Goal: Task Accomplishment & Management: Complete application form

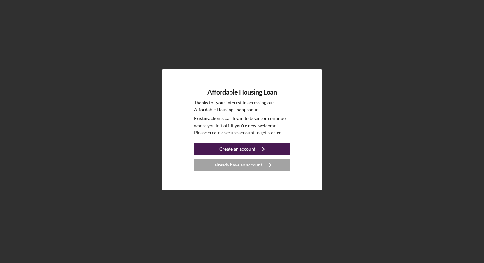
click at [242, 149] on div "Create an account" at bounding box center [237, 149] width 36 height 13
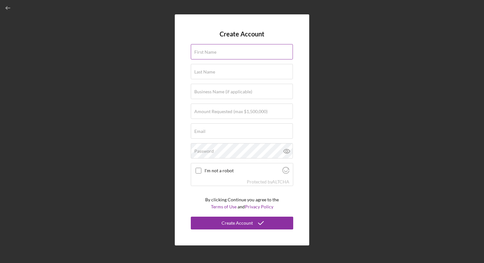
click at [240, 51] on div "First Name" at bounding box center [242, 52] width 102 height 16
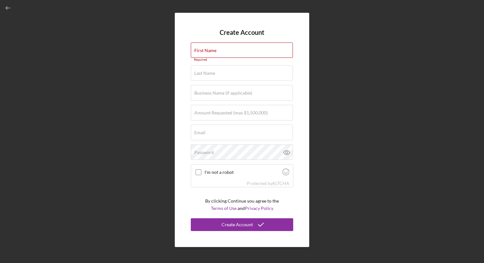
click at [141, 127] on div "Create Account First Name Required Last Name Required Business Name (if applica…" at bounding box center [241, 130] width 477 height 260
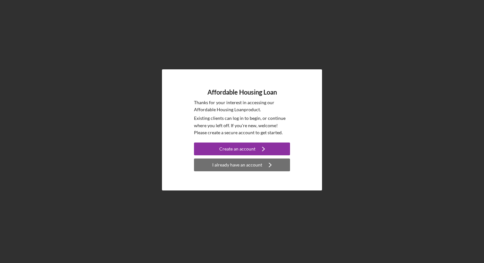
click at [233, 168] on div "I already have an account" at bounding box center [237, 165] width 50 height 13
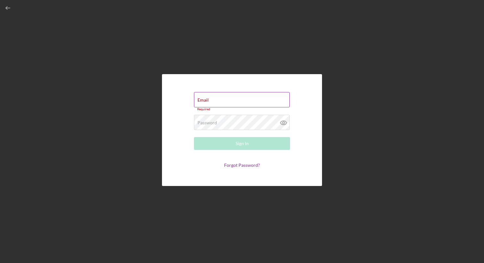
type input "[PERSON_NAME][EMAIL_ADDRESS][DOMAIN_NAME]"
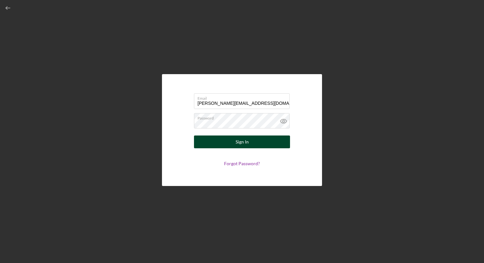
click at [252, 141] on button "Sign In" at bounding box center [242, 142] width 96 height 13
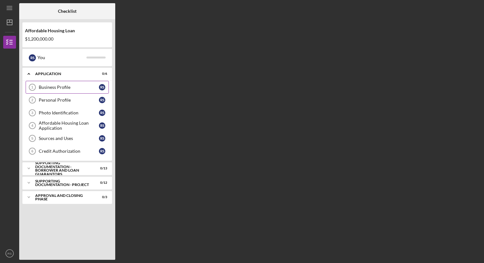
click at [65, 89] on div "Business Profile" at bounding box center [69, 87] width 60 height 5
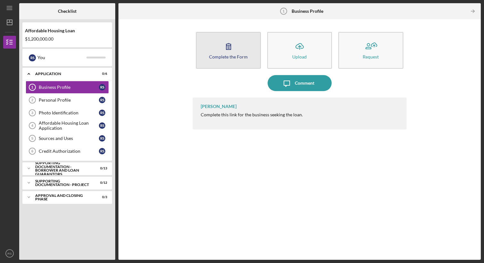
click at [231, 52] on icon "button" at bounding box center [229, 46] width 16 height 16
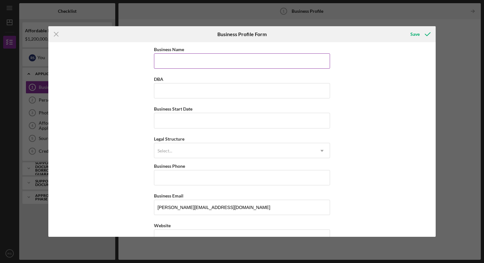
click at [215, 60] on input "Business Name" at bounding box center [242, 60] width 176 height 15
type input "Selah Grey Foundation"
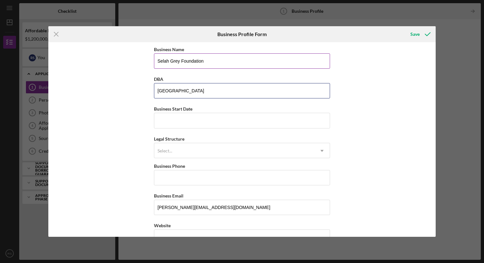
type input "[GEOGRAPHIC_DATA]"
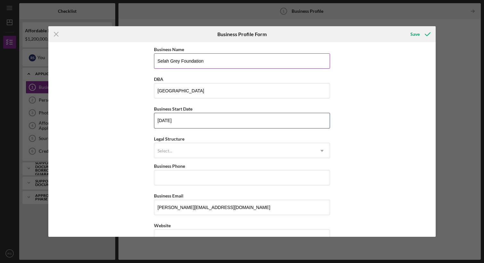
type input "[DATE]"
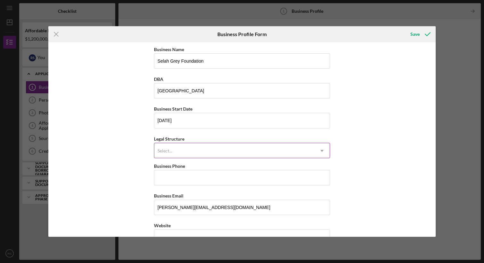
click at [236, 149] on div "Select..." at bounding box center [234, 151] width 160 height 15
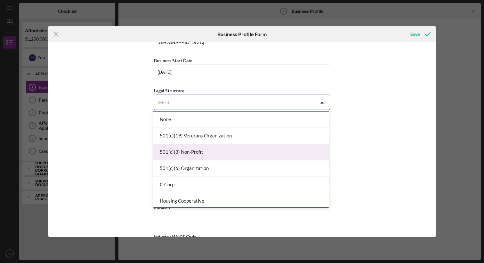
scroll to position [50, 0]
click at [236, 149] on div "501(c)(3) Non-Profit" at bounding box center [240, 152] width 175 height 16
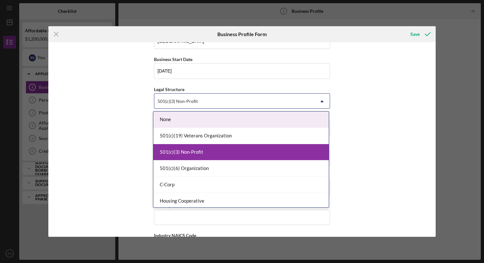
click at [234, 100] on div "501(c)(3) Non-Profit" at bounding box center [234, 101] width 160 height 15
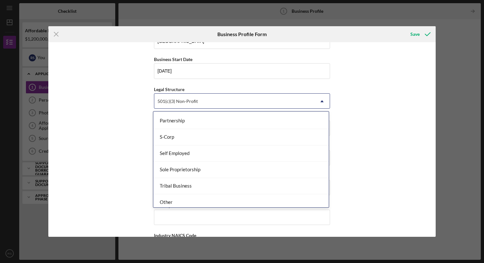
scroll to position [149, 0]
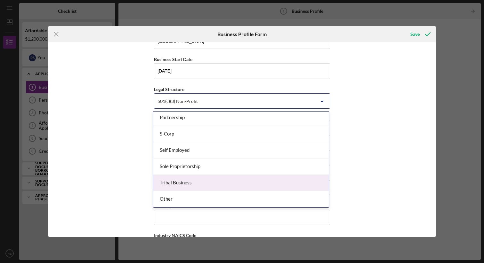
click at [96, 137] on div "Business Name Selah Grey Foundation DBA Selah Center of Hope Business Start Dat…" at bounding box center [241, 139] width 387 height 195
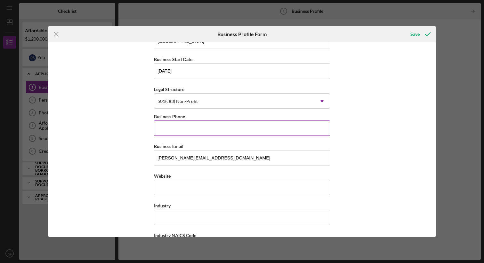
click at [182, 127] on input "Business Phone" at bounding box center [242, 128] width 176 height 15
type input "[PHONE_NUMBER]"
type input "[STREET_ADDRESS][PERSON_NAME]"
type input "[GEOGRAPHIC_DATA]"
type input "SC"
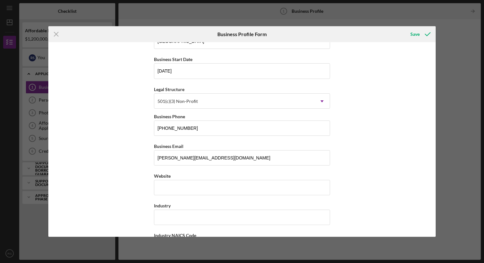
type input "29615"
type input "SC"
type input "[PHONE_NUMBER]"
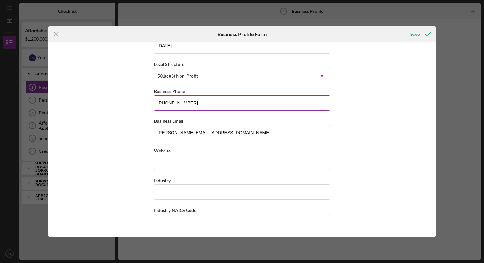
scroll to position [82, 0]
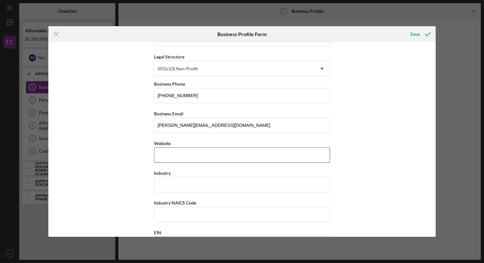
click at [196, 156] on input "Website" at bounding box center [242, 155] width 176 height 15
type input "2"
type input "[DOMAIN_NAME]"
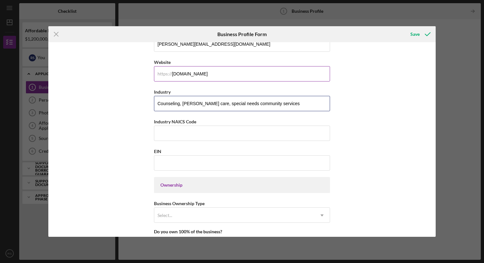
scroll to position [172, 0]
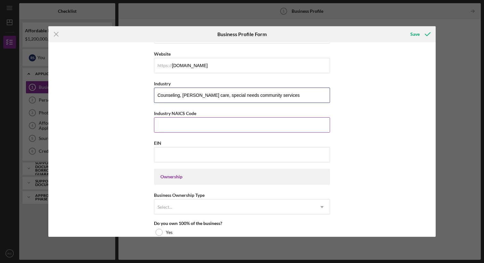
type input "Counseling, [PERSON_NAME] care, special needs community services"
drag, startPoint x: 197, startPoint y: 113, endPoint x: 172, endPoint y: 112, distance: 25.3
click at [172, 112] on div "Industry NAICS Code" at bounding box center [242, 113] width 176 height 8
copy label "NAICS Code"
click at [186, 125] on input "Industry NAICS Code" at bounding box center [242, 124] width 176 height 15
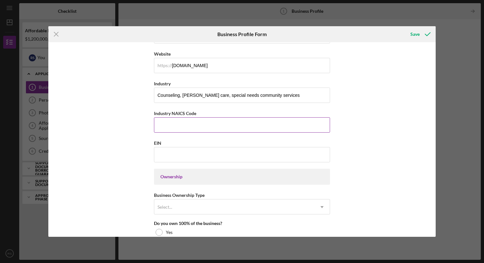
paste input "624190"
type input "624190"
click at [191, 151] on input "EIN" at bounding box center [242, 154] width 176 height 15
paste input "[US_EMPLOYER_IDENTIFICATION_NUMBER]"
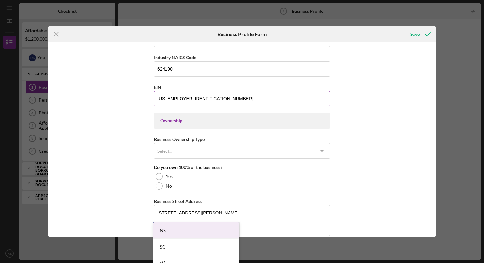
scroll to position [229, 0]
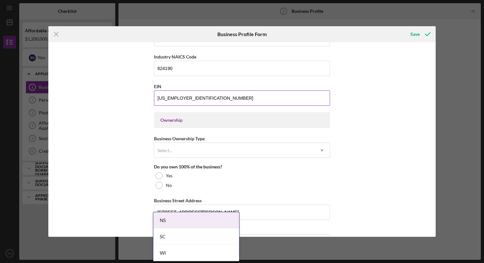
type input "[US_EMPLOYER_IDENTIFICATION_NUMBER]"
click at [217, 154] on div "Select..." at bounding box center [234, 150] width 160 height 15
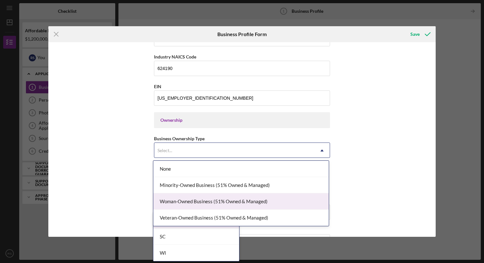
click at [212, 203] on div "Woman-Owned Business (51% Owned & Managed)" at bounding box center [240, 202] width 175 height 16
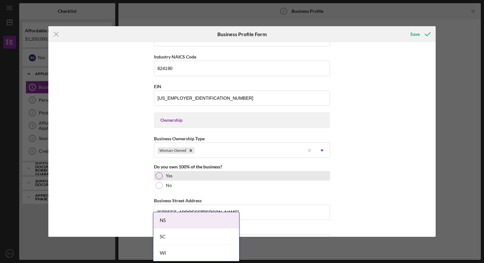
click at [211, 175] on div "Yes" at bounding box center [242, 176] width 176 height 10
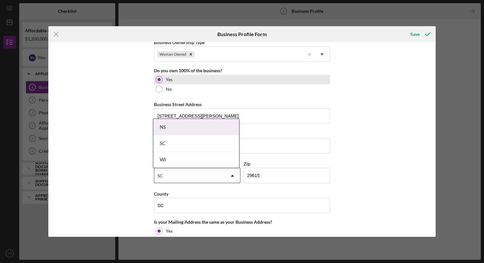
scroll to position [326, 0]
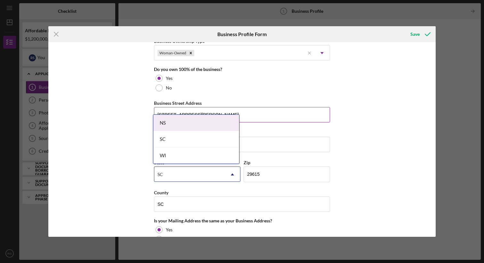
click at [249, 115] on input "[STREET_ADDRESS][PERSON_NAME]" at bounding box center [242, 114] width 176 height 15
type input "[STREET_ADDRESS]"
click at [204, 140] on div "SC" at bounding box center [196, 139] width 86 height 16
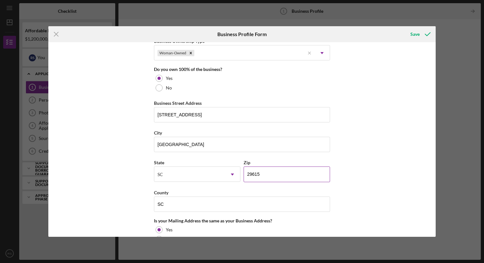
click at [272, 173] on input "29615" at bounding box center [287, 174] width 86 height 15
type input "29662"
click at [382, 152] on div "Business Name Selah Grey Foundation DBA Selah Center of Hope Business Start Dat…" at bounding box center [241, 139] width 387 height 195
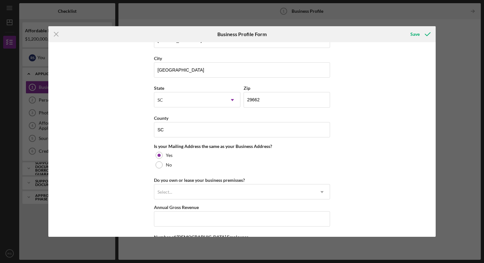
scroll to position [412, 0]
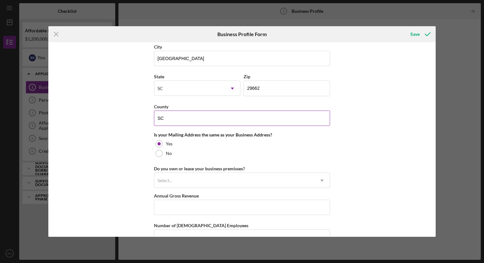
click at [234, 123] on input "SC" at bounding box center [242, 118] width 176 height 15
type input "S"
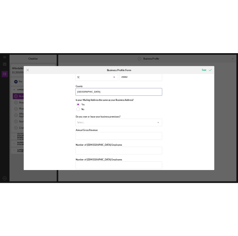
scroll to position [458, 0]
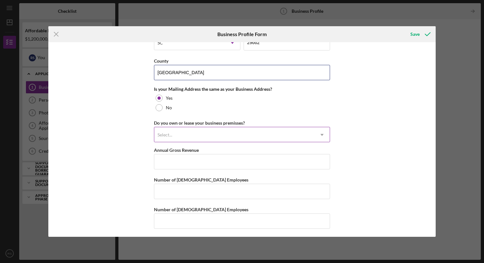
type input "[GEOGRAPHIC_DATA]"
click at [274, 133] on div "Select..." at bounding box center [234, 135] width 160 height 15
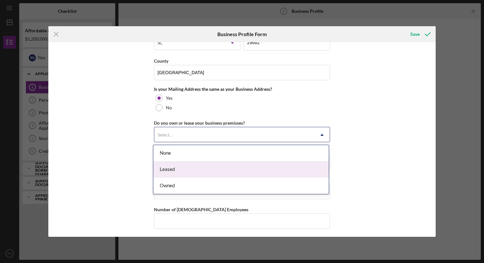
click at [256, 172] on div "Leased" at bounding box center [240, 170] width 175 height 16
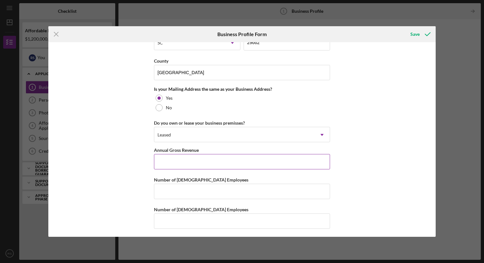
click at [256, 164] on input "Annual Gross Revenue" at bounding box center [242, 161] width 176 height 15
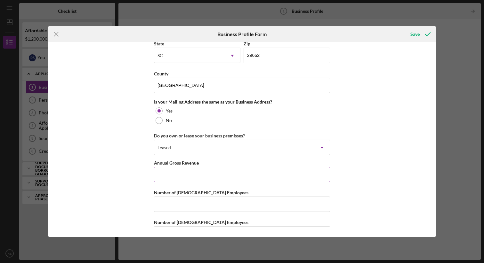
scroll to position [460, 0]
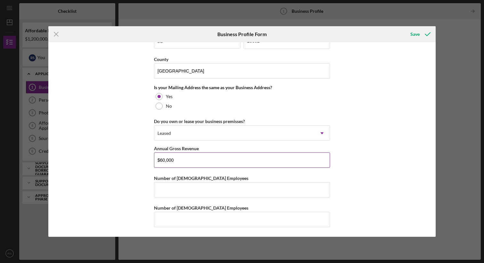
type input "$60,000"
type input "2"
type input "0"
click at [418, 34] on div "Save" at bounding box center [414, 34] width 9 height 13
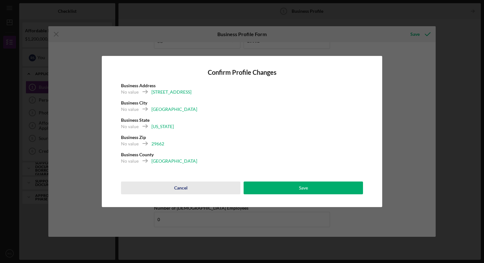
click at [179, 187] on div "Cancel" at bounding box center [180, 188] width 13 height 13
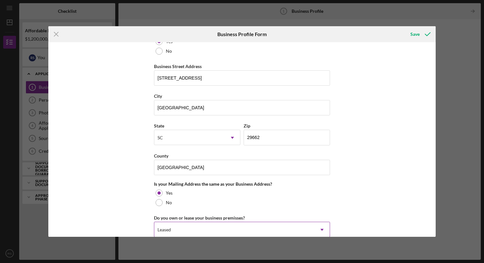
scroll to position [382, 0]
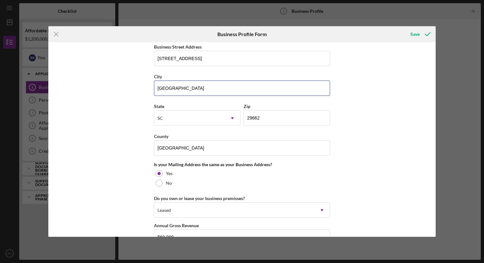
drag, startPoint x: 182, startPoint y: 91, endPoint x: 142, endPoint y: 91, distance: 39.4
click at [142, 91] on div "Business Name Selah Grey Foundation DBA Selah Center of Hope Business Start Dat…" at bounding box center [241, 139] width 387 height 195
type input "[PERSON_NAME]"
click at [402, 114] on div "Business Name Selah Grey Foundation DBA Selah Center of Hope Business Start Dat…" at bounding box center [241, 139] width 387 height 195
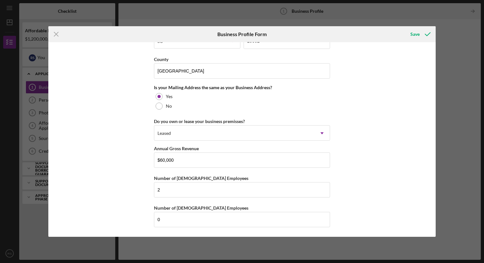
click at [398, 114] on div "Business Name Selah Grey Foundation DBA Selah Center of Hope Business Start Dat…" at bounding box center [241, 139] width 387 height 195
click at [417, 33] on div "Save" at bounding box center [414, 34] width 9 height 13
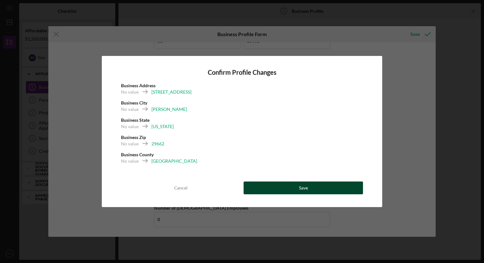
click at [327, 184] on button "Save" at bounding box center [303, 188] width 119 height 13
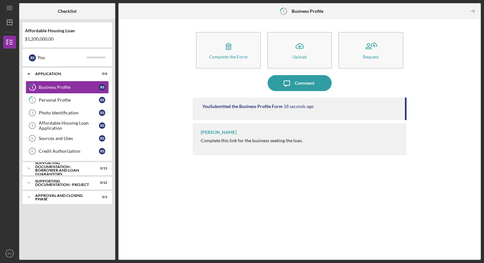
click at [215, 142] on div "Complete this link for the business seeking the loan." at bounding box center [252, 140] width 102 height 5
click at [269, 139] on div "Complete this link for the business seeking the loan." at bounding box center [252, 140] width 102 height 5
click at [63, 102] on div "Personal Profile" at bounding box center [69, 100] width 60 height 5
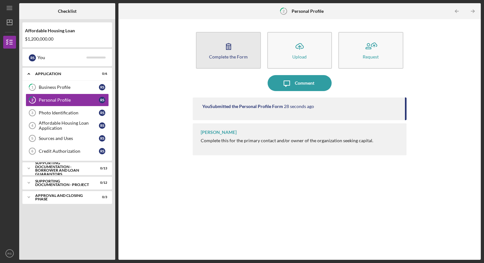
click at [219, 54] on div "Complete the Form" at bounding box center [228, 56] width 39 height 5
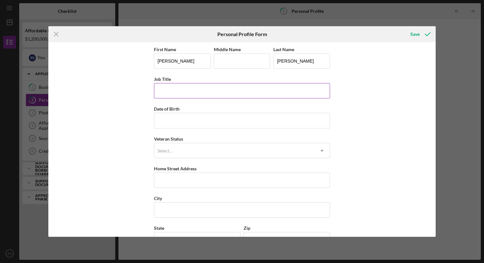
click at [268, 88] on input "Job Title" at bounding box center [242, 90] width 176 height 15
type input "Chief Executive Officer"
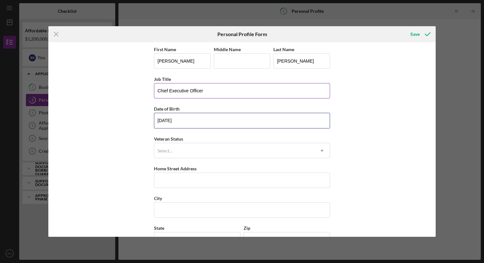
type input "[DATE]"
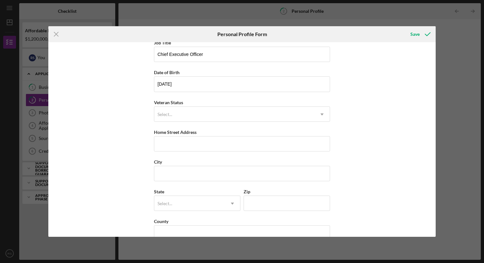
scroll to position [41, 0]
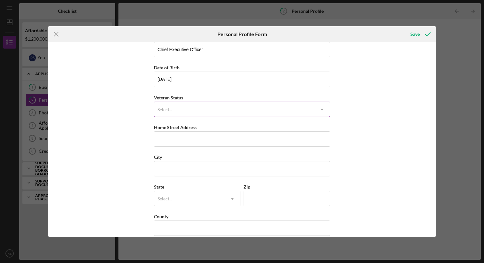
click at [292, 110] on div "Select..." at bounding box center [234, 109] width 160 height 15
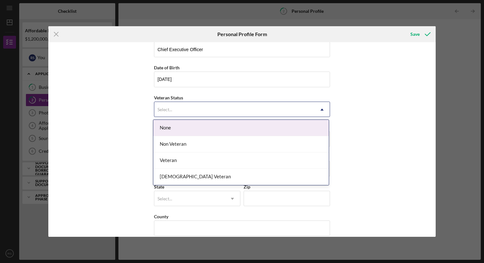
click at [286, 131] on div "None" at bounding box center [240, 128] width 175 height 16
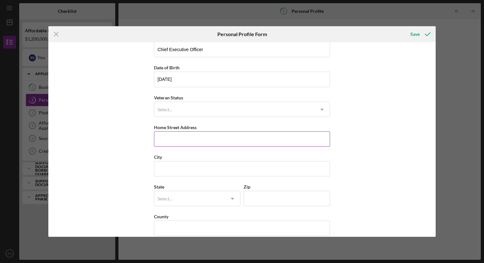
click at [263, 142] on input "Home Street Address" at bounding box center [242, 139] width 176 height 15
type input "[STREET_ADDRESS][PERSON_NAME]"
type input "[GEOGRAPHIC_DATA]"
type input "29615"
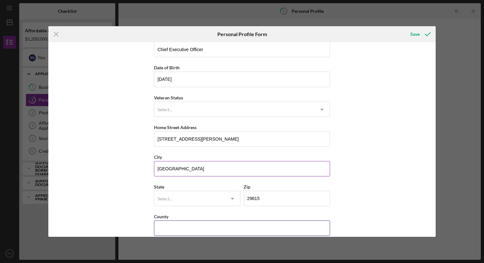
type input "[US_STATE]"
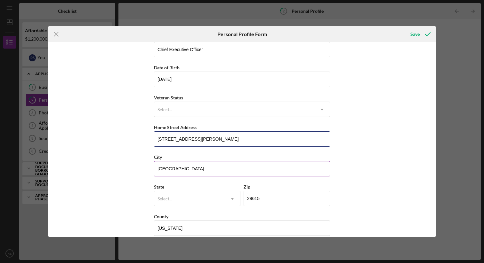
scroll to position [50, 0]
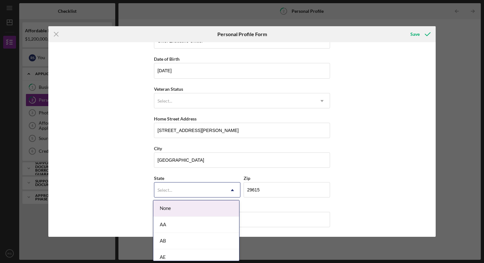
click at [211, 187] on div "Select..." at bounding box center [189, 190] width 70 height 15
type input "sc"
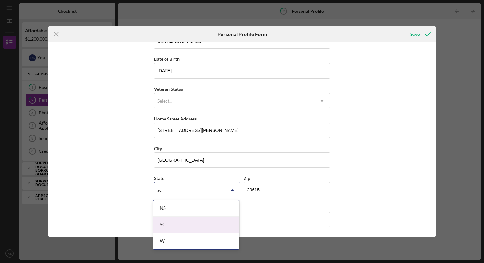
click at [188, 224] on div "SC" at bounding box center [196, 225] width 86 height 16
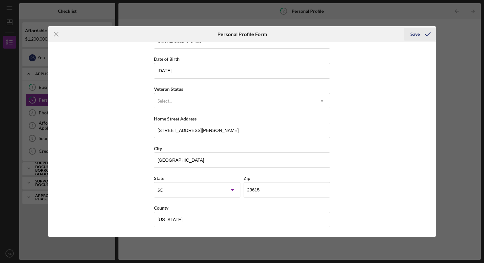
click at [414, 35] on div "Save" at bounding box center [414, 34] width 9 height 13
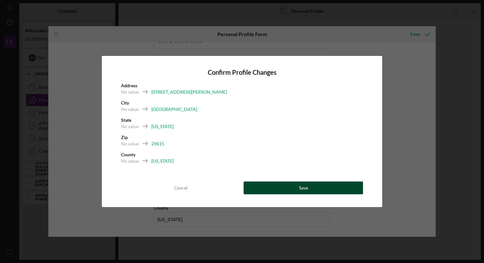
click at [297, 189] on button "Save" at bounding box center [303, 188] width 119 height 13
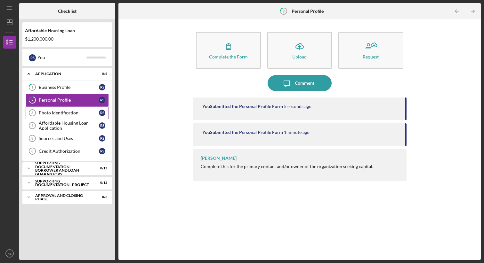
click at [69, 111] on div "Photo Identification" at bounding box center [69, 112] width 60 height 5
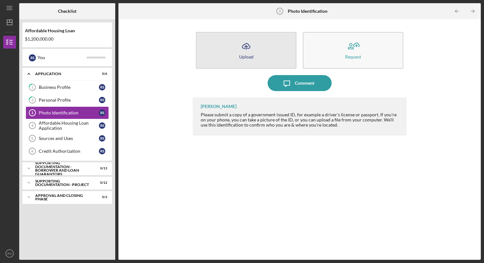
click at [254, 48] on button "Icon/Upload Upload" at bounding box center [246, 50] width 100 height 37
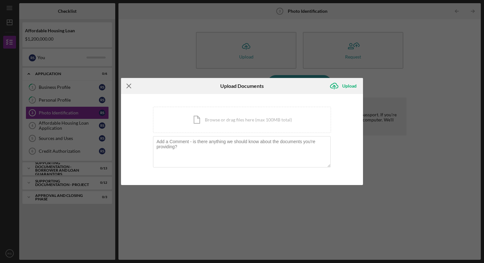
click at [127, 83] on icon "Icon/Menu Close" at bounding box center [129, 86] width 16 height 16
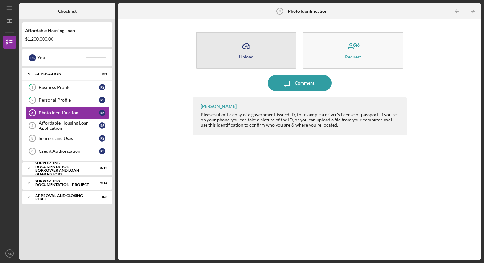
click at [243, 49] on icon "Icon/Upload" at bounding box center [246, 46] width 16 height 16
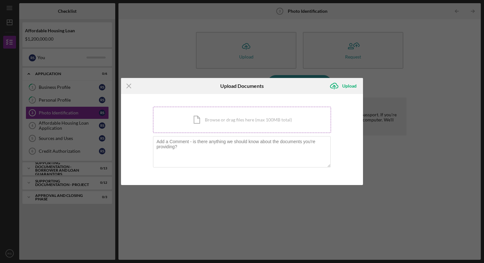
click at [207, 123] on div "Icon/Document Browse or drag files here (max 100MB total) Tap to choose files o…" at bounding box center [242, 120] width 178 height 26
click at [238, 123] on div "Icon/Document Browse or drag files here (max 100MB total) Tap to choose files o…" at bounding box center [242, 120] width 178 height 26
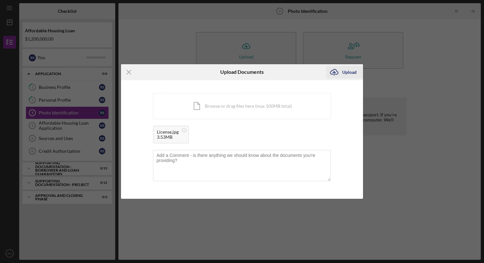
click at [348, 74] on div "Upload" at bounding box center [349, 72] width 14 height 13
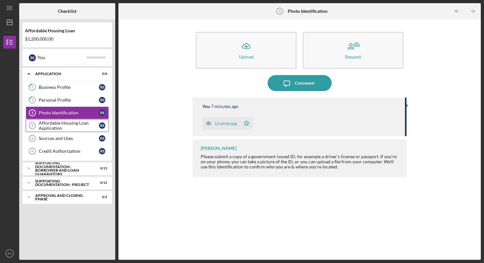
click at [80, 124] on div "Affordable Housing Loan Application" at bounding box center [69, 126] width 60 height 10
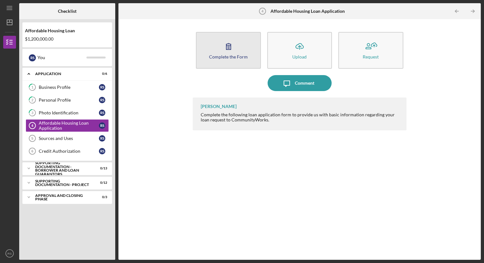
click at [232, 56] on div "Complete the Form" at bounding box center [228, 56] width 39 height 5
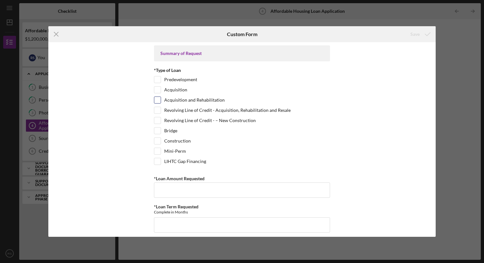
click at [157, 100] on input "Acquisition and Rehabilitation" at bounding box center [157, 100] width 6 height 6
checkbox input "true"
click at [157, 133] on input "Bridge" at bounding box center [157, 131] width 6 height 6
checkbox input "true"
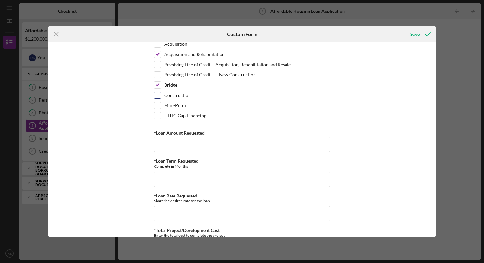
scroll to position [47, 0]
click at [293, 145] on input "*Loan Amount Requested" at bounding box center [242, 143] width 176 height 15
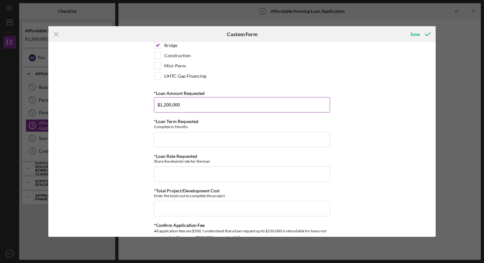
scroll to position [92, 0]
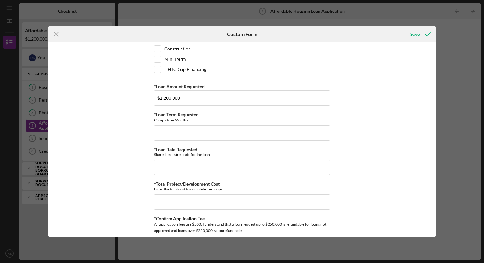
click at [374, 97] on div "Summary of Request *Type of Loan Predevelopment Acquisition Acquisition and Reh…" at bounding box center [241, 139] width 387 height 195
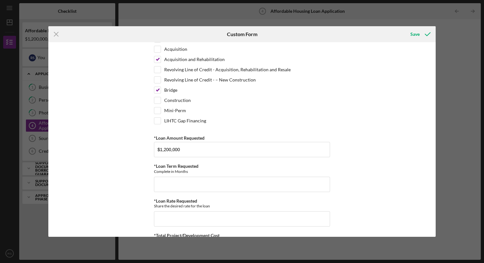
scroll to position [40, 0]
click at [166, 150] on input "$1,200,000" at bounding box center [242, 150] width 176 height 15
type input "$1,000,000"
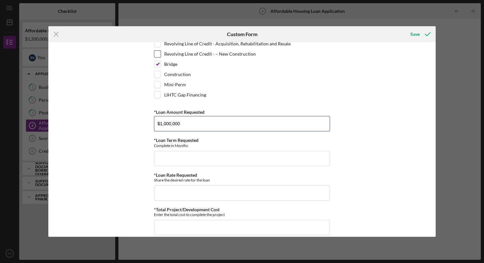
scroll to position [61, 0]
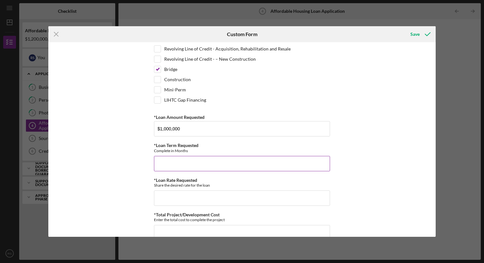
click at [198, 163] on input "*Loan Term Requested" at bounding box center [242, 163] width 176 height 15
type input "300"
click at [201, 198] on input "*Loan Rate Requested" at bounding box center [242, 198] width 176 height 15
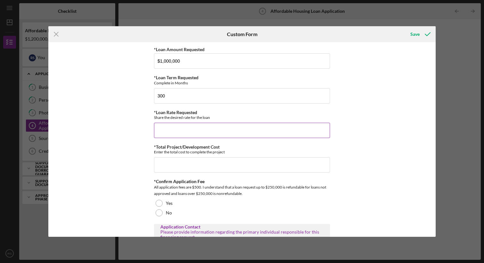
scroll to position [131, 0]
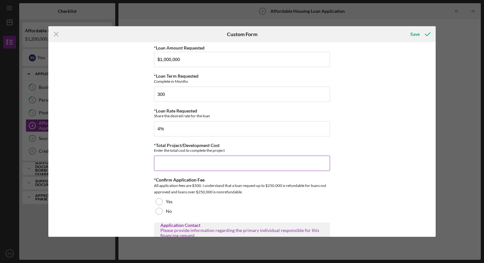
type input "4.00000%"
click at [227, 162] on input "*Total Project/Development Cost" at bounding box center [242, 163] width 176 height 15
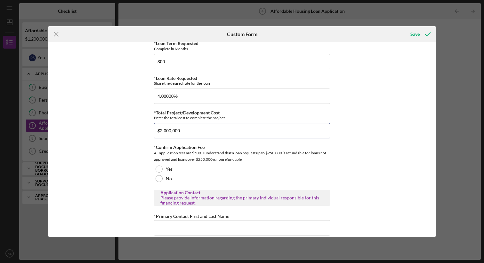
scroll to position [164, 0]
type input "$2,000,000"
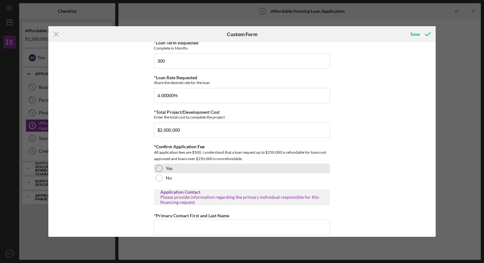
click at [158, 167] on div at bounding box center [159, 168] width 7 height 7
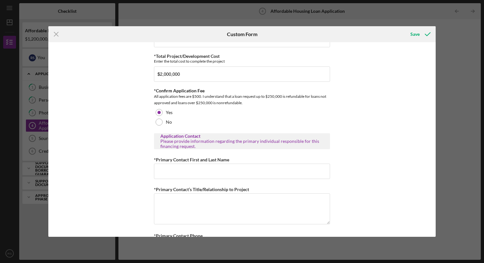
scroll to position [228, 0]
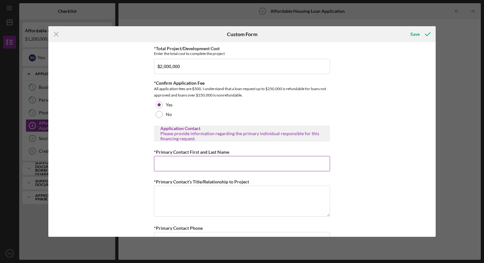
click at [283, 160] on input "*Primary Contact First and Last Name" at bounding box center [242, 163] width 176 height 15
click at [240, 162] on input "[PERSON_NAME]" at bounding box center [242, 163] width 176 height 15
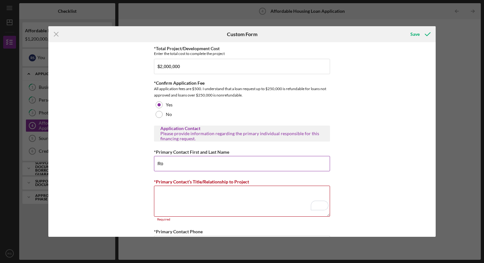
type input "R"
type input "[PERSON_NAME]"
click at [240, 199] on textarea "*Primary Contact’s Title/Relationship to Project" at bounding box center [242, 201] width 176 height 31
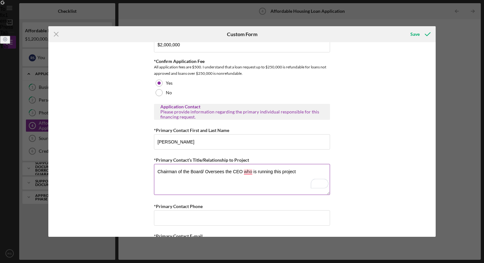
scroll to position [251, 0]
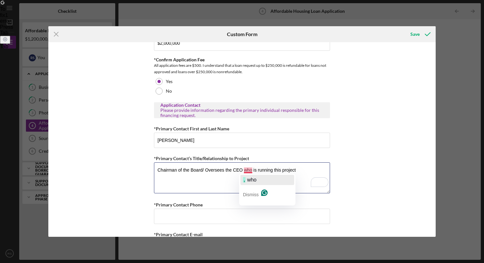
click at [250, 181] on span "who" at bounding box center [251, 179] width 9 height 5
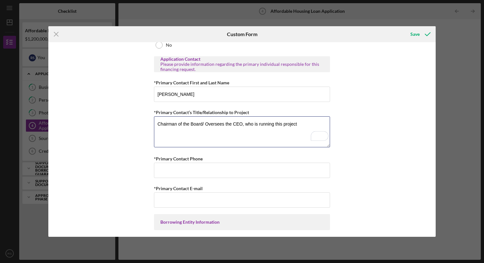
scroll to position [305, 0]
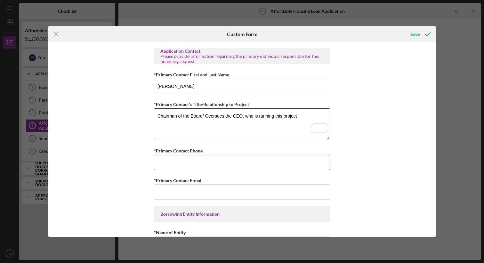
type textarea "Chairman of the Board/ Oversees the CEO, who is running this project"
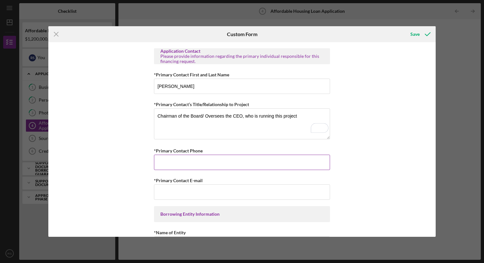
click at [248, 168] on input "*Primary Contact Phone" at bounding box center [242, 162] width 176 height 15
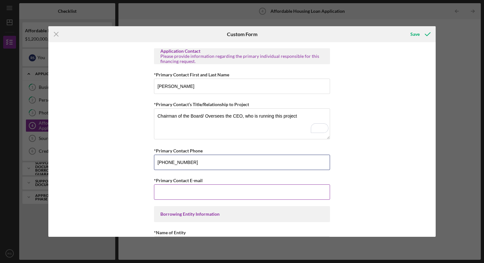
type input "[PHONE_NUMBER]"
click at [210, 193] on input "*Primary Contact E-mail" at bounding box center [242, 192] width 176 height 15
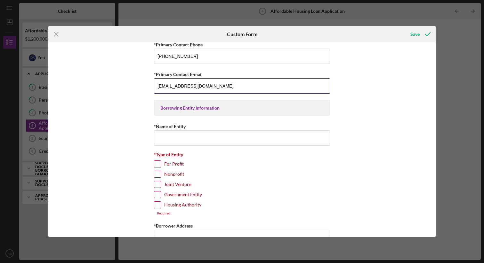
scroll to position [0, 0]
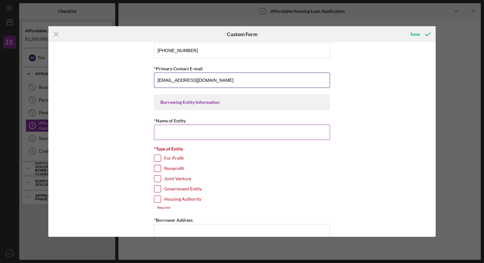
type input "[EMAIL_ADDRESS][DOMAIN_NAME]"
click at [225, 130] on input "*Name of Entity" at bounding box center [242, 132] width 176 height 15
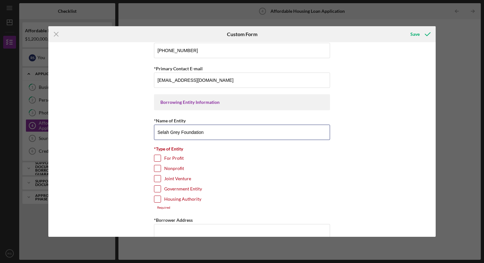
type input "Selah Grey Foundation"
click at [156, 168] on input "Nonprofit" at bounding box center [157, 168] width 6 height 6
checkbox input "true"
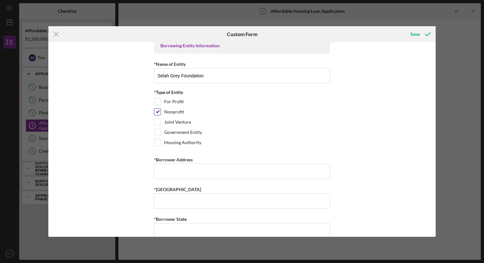
scroll to position [489, 0]
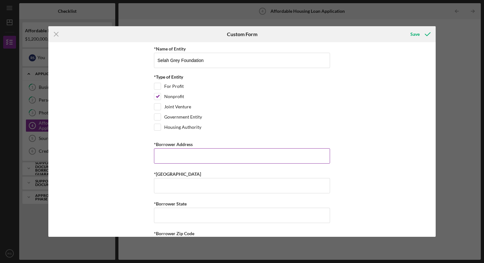
click at [268, 157] on input "*Borrower Address" at bounding box center [242, 155] width 176 height 15
type input "[STREET_ADDRESS][PERSON_NAME]"
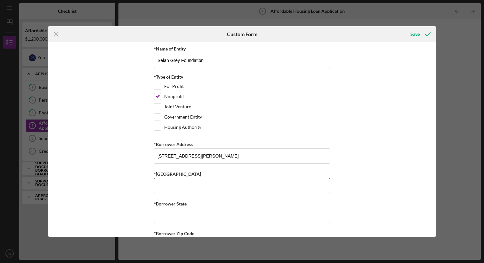
type input "[GEOGRAPHIC_DATA]"
type input "SC"
type input "29615"
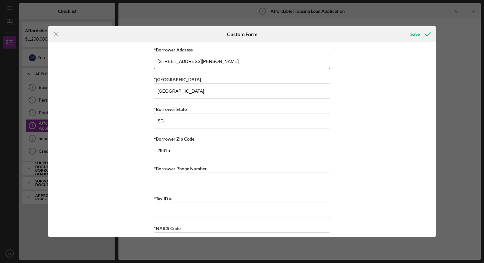
scroll to position [602, 0]
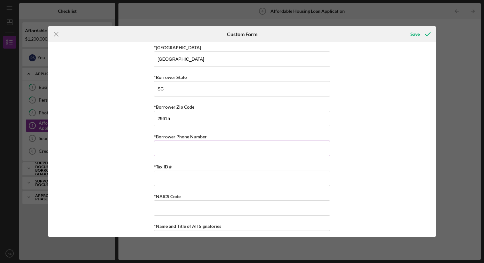
click at [299, 150] on input "*Borrower Phone Number" at bounding box center [242, 148] width 176 height 15
type input "[PHONE_NUMBER]"
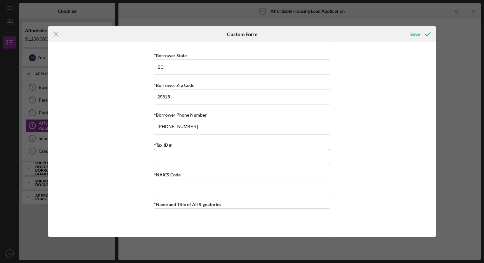
click at [205, 151] on input "*Tax ID #" at bounding box center [242, 156] width 176 height 15
paste input "[US_EMPLOYER_IDENTIFICATION_NUMBER]."
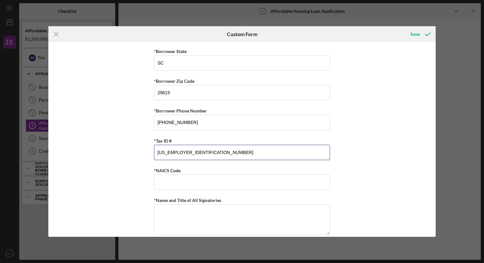
type input "[US_EMPLOYER_IDENTIFICATION_NUMBER]"
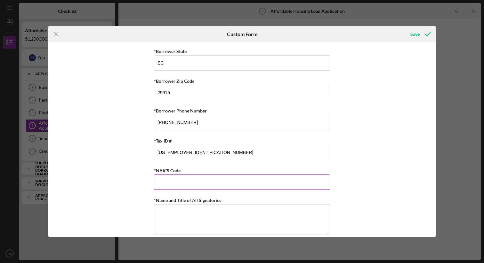
click at [205, 179] on input "*NAICS Code" at bounding box center [242, 182] width 176 height 15
paste input "624,190"
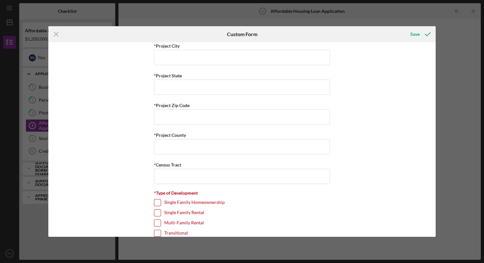
scroll to position [989, 0]
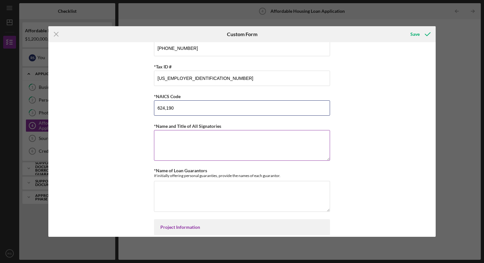
type input "624,190"
click at [290, 140] on textarea "*Name and Title of All Signatories" at bounding box center [242, 145] width 176 height 31
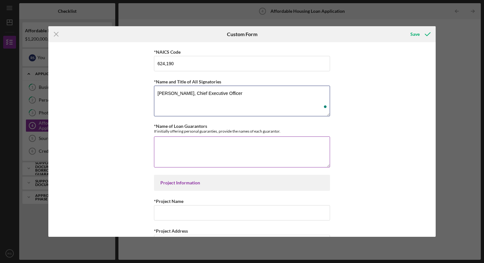
type textarea "[PERSON_NAME], Chief Executive Officer"
click at [272, 148] on textarea "*Name of Loan Guarantors" at bounding box center [242, 152] width 176 height 31
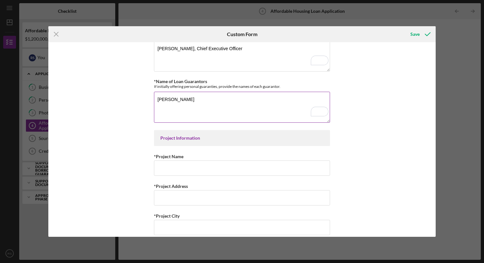
scroll to position [806, 0]
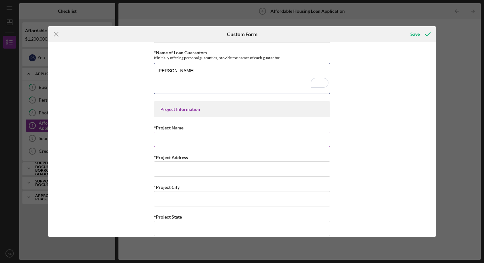
type textarea "[PERSON_NAME]"
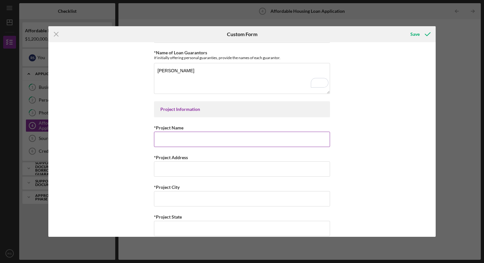
click at [201, 141] on input "*Project Name" at bounding box center [242, 139] width 176 height 15
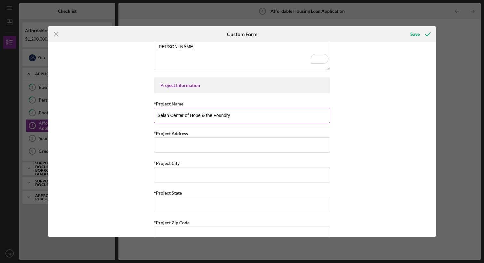
scroll to position [872, 0]
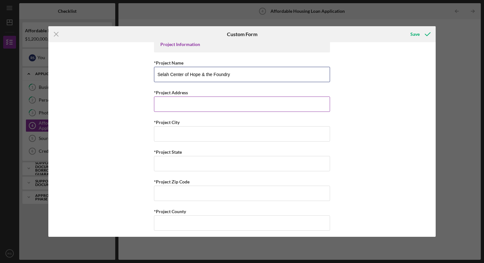
type input "Selah Center of Hope & the Foundry"
click at [213, 101] on input "*Project Address" at bounding box center [242, 104] width 176 height 15
type input "[STREET_ADDRESS][PERSON_NAME]"
type input "[PERSON_NAME]"
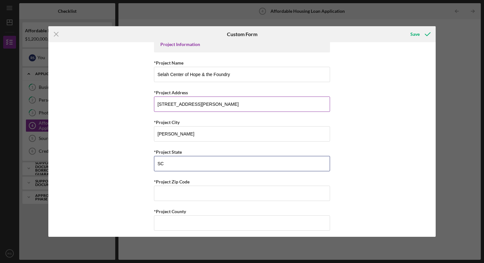
type input "SC"
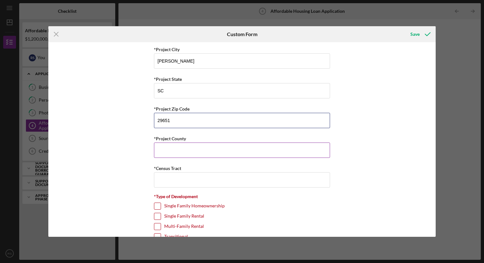
type input "29651"
click at [213, 152] on input "*Project County" at bounding box center [242, 150] width 176 height 15
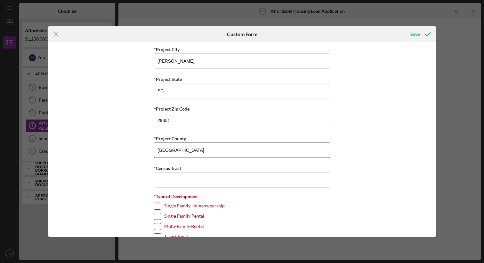
type input "[GEOGRAPHIC_DATA]"
click at [192, 177] on input "*Census Tract" at bounding box center [242, 179] width 176 height 15
paste input "002507"
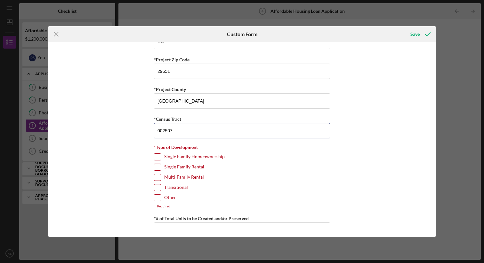
scroll to position [1040, 0]
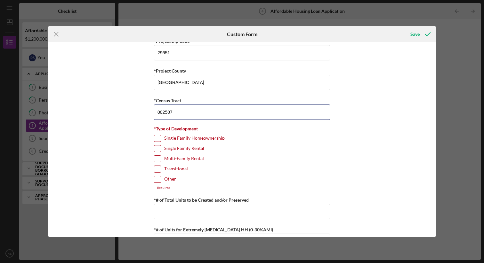
type input "002507"
click at [158, 157] on input "Multi-Family Rental" at bounding box center [157, 159] width 6 height 6
checkbox input "true"
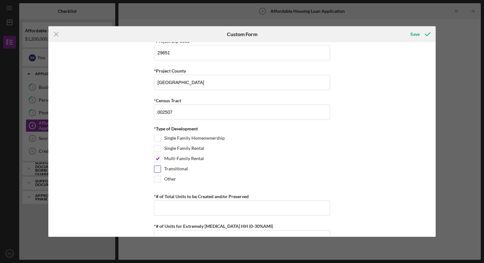
click at [159, 169] on input "Transitional" at bounding box center [157, 169] width 6 height 6
checkbox input "true"
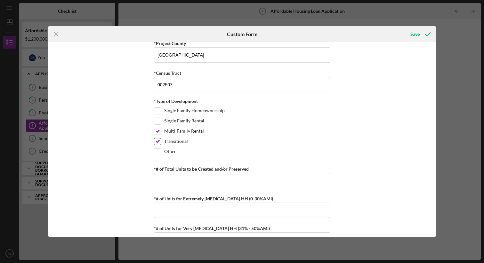
scroll to position [1068, 0]
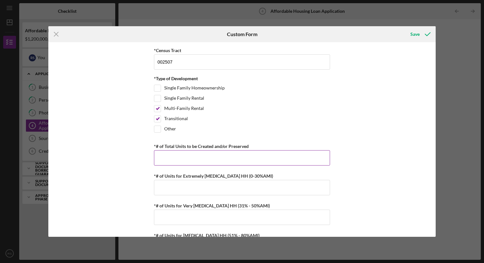
click at [253, 160] on input "*# of Total Units to be Created and/or Preserved" at bounding box center [242, 157] width 176 height 15
type input "4"
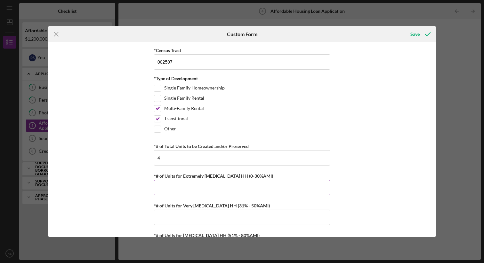
click at [247, 188] on input "*# of Units for Extremely [MEDICAL_DATA] HH (0-30%AMI)" at bounding box center [242, 187] width 176 height 15
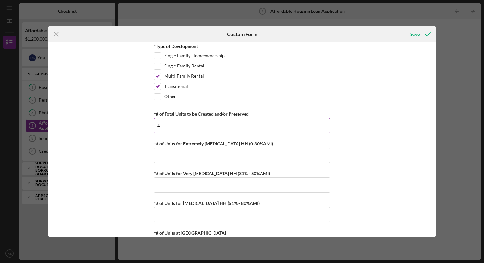
click at [199, 127] on input "4" at bounding box center [242, 125] width 176 height 15
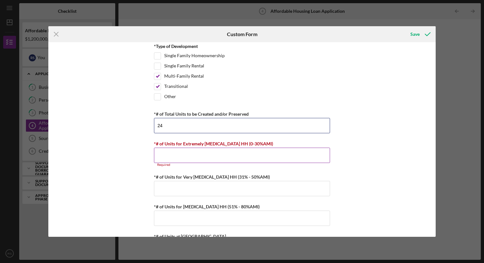
type input "24"
click at [197, 157] on input "*# of Units for Extremely [MEDICAL_DATA] HH (0-30%AMI)" at bounding box center [242, 155] width 176 height 15
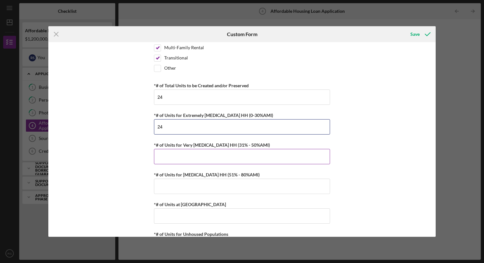
type input "24"
click at [201, 159] on input "*# of Units for Very [MEDICAL_DATA] HH (31% - 50%AMI)" at bounding box center [242, 156] width 176 height 15
type input "24"
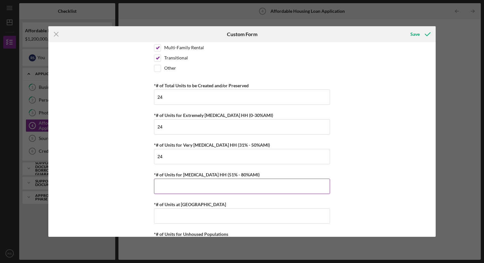
click at [198, 183] on input "*# of Units for [MEDICAL_DATA] HH (51% - 80%AMI)" at bounding box center [242, 186] width 176 height 15
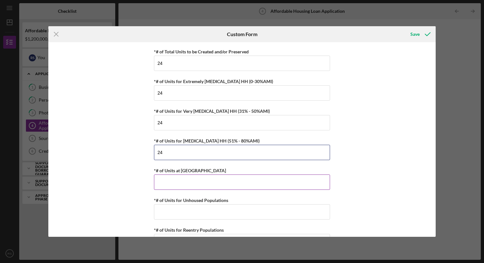
type input "24"
click at [210, 182] on input "*# of Units at [GEOGRAPHIC_DATA]" at bounding box center [242, 182] width 176 height 15
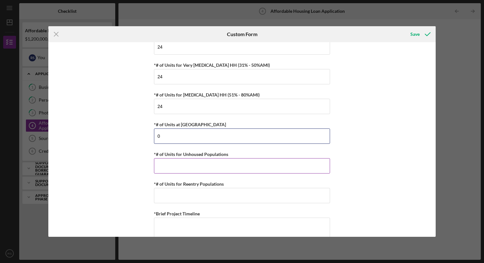
type input "0"
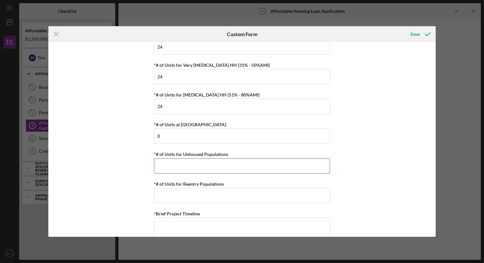
click at [232, 166] on input "*# of Units for Unhoused Populations" at bounding box center [242, 165] width 176 height 15
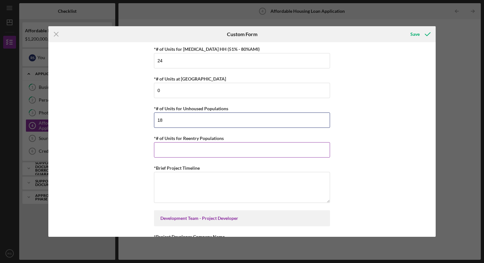
type input "18"
click at [244, 148] on input "*# of Units for Reentry Populations" at bounding box center [242, 149] width 176 height 15
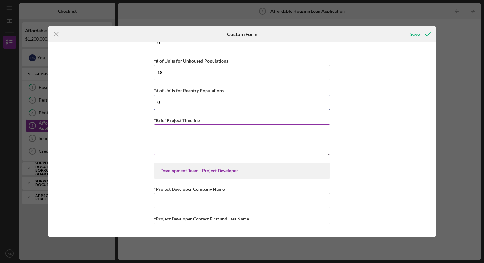
type input "0"
click at [212, 135] on textarea "*Brief Project Timeline" at bounding box center [242, 139] width 176 height 31
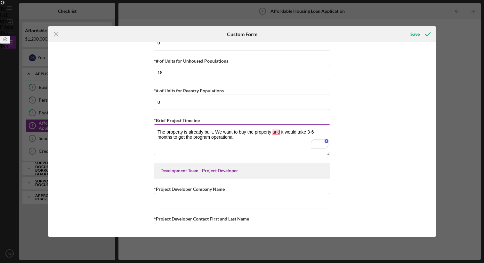
click at [213, 131] on textarea "The property is already built. We want to buy the property and it would take 3-…" at bounding box center [242, 139] width 176 height 31
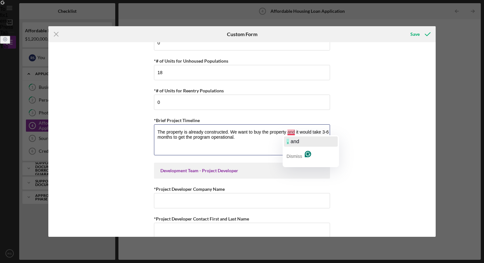
click at [293, 141] on span "and" at bounding box center [295, 141] width 9 height 5
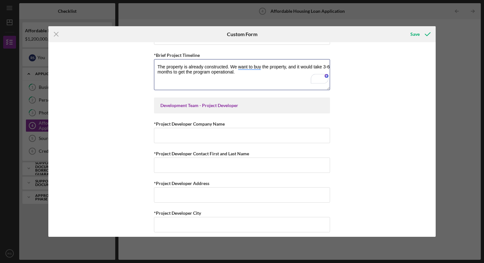
scroll to position [1393, 0]
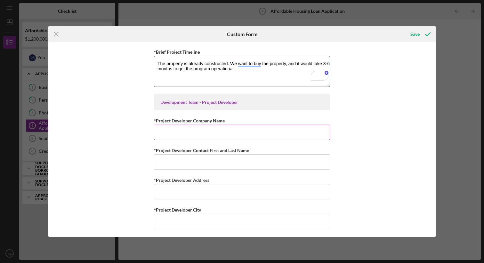
type textarea "The property is already constructed. We want to buy the property, and it would …"
click at [277, 134] on input "*Project Developer Company Name" at bounding box center [242, 132] width 176 height 15
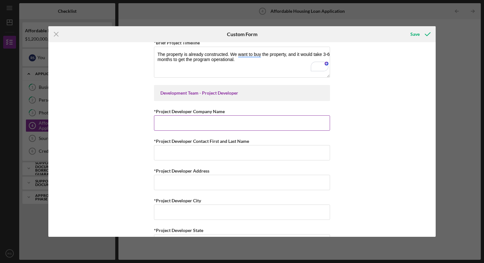
scroll to position [1402, 0]
type input "Selah Grey Foundation"
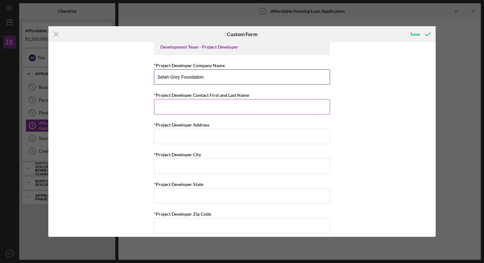
scroll to position [1510, 0]
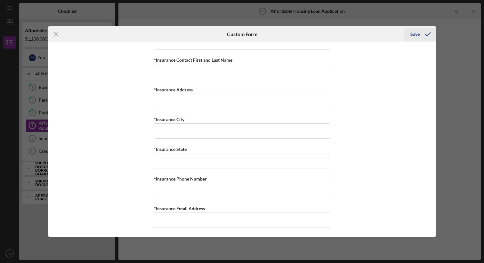
click at [416, 36] on div "Save" at bounding box center [414, 34] width 9 height 13
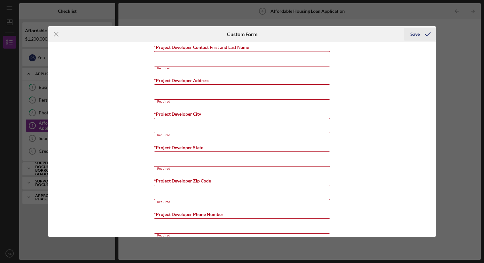
click at [413, 36] on div "Save" at bounding box center [414, 34] width 9 height 13
click at [57, 37] on icon "Icon/Menu Close" at bounding box center [56, 34] width 16 height 16
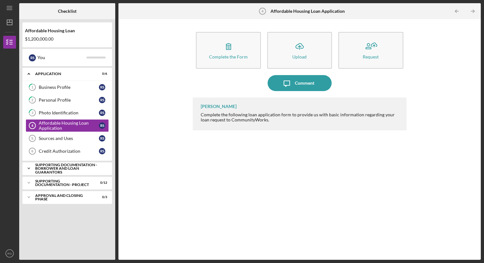
click at [69, 171] on div "Supporting Documentation - Borrower and Loan Guarantors" at bounding box center [69, 168] width 69 height 11
